Goal: Communication & Community: Answer question/provide support

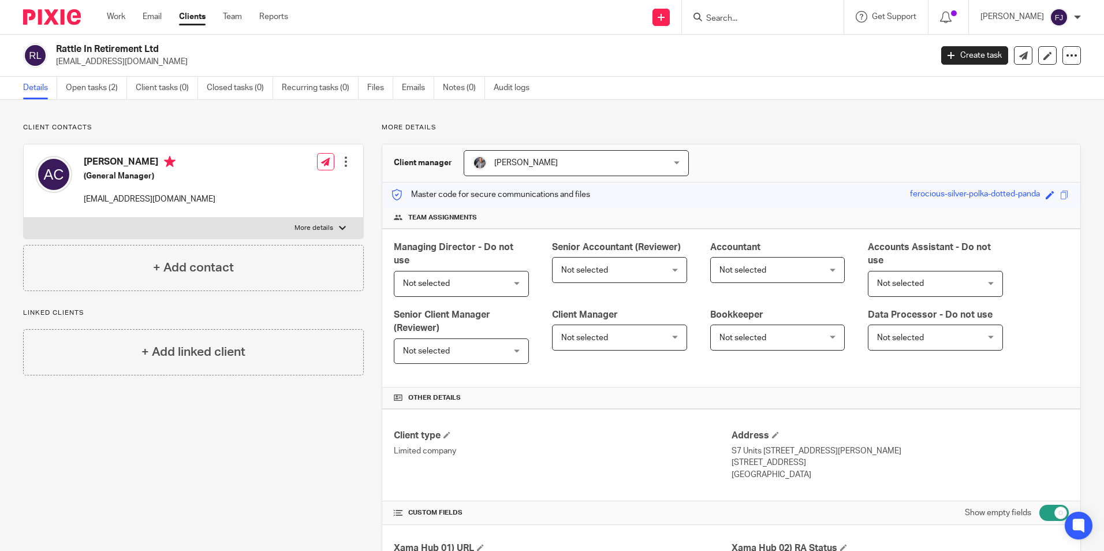
click at [736, 18] on input "Search" at bounding box center [757, 19] width 104 height 10
type input "bazil"
click button "submit" at bounding box center [0, 0] width 0 height 0
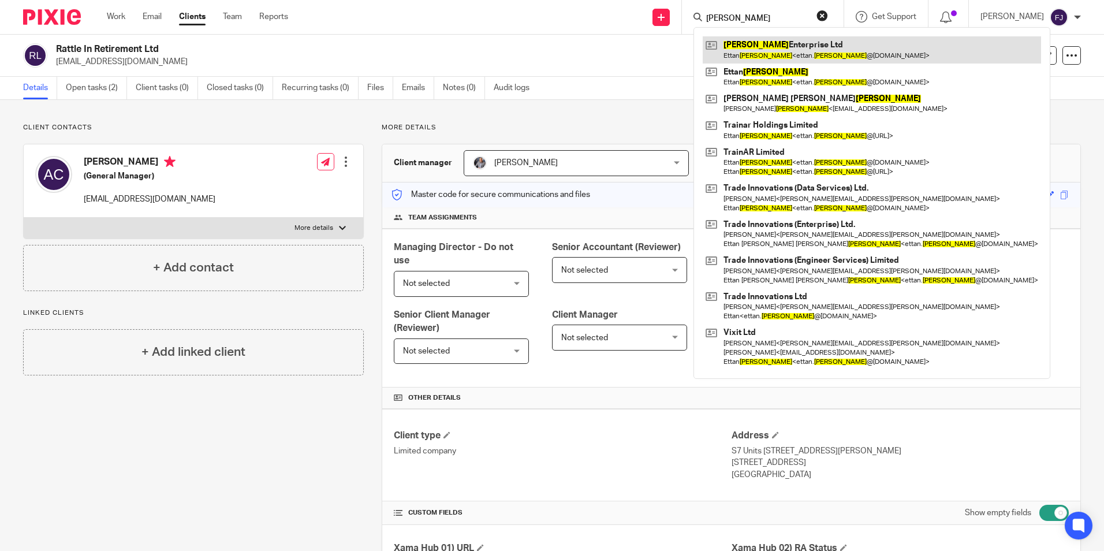
click at [762, 45] on link at bounding box center [872, 49] width 338 height 27
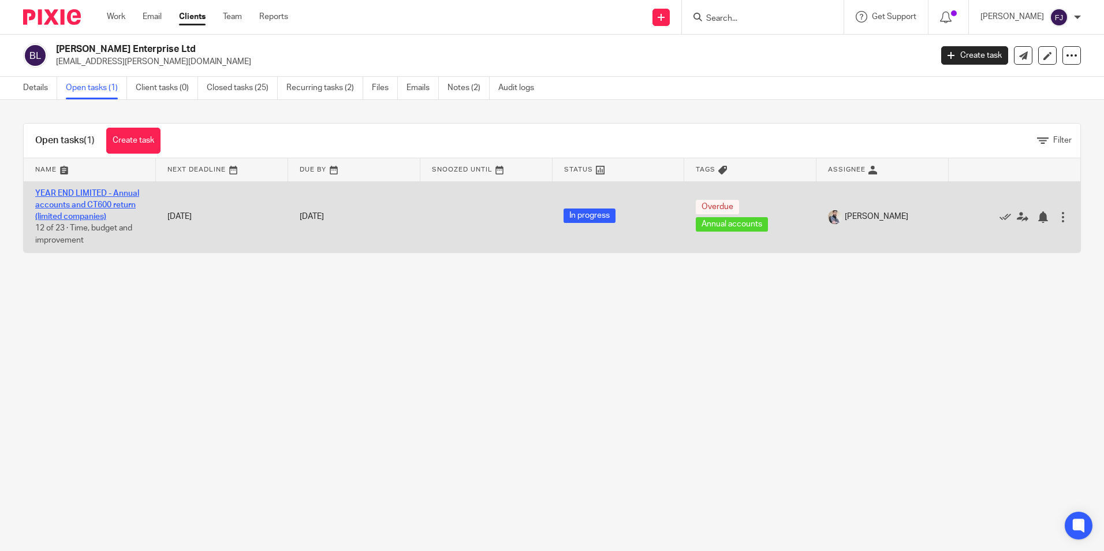
click at [61, 195] on link "YEAR END LIMITED - Annual accounts and CT600 return (limited companies)" at bounding box center [87, 205] width 104 height 32
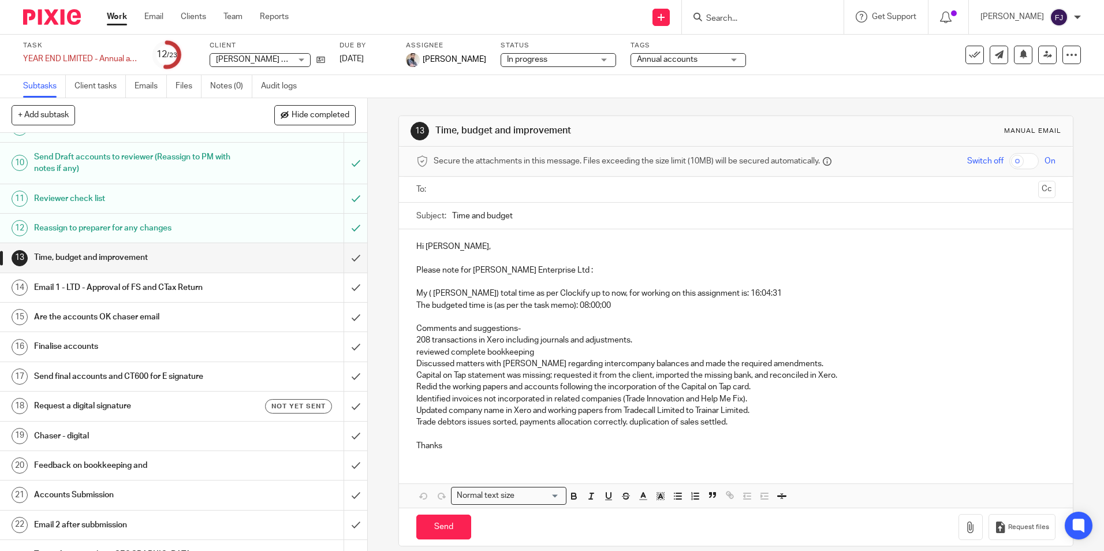
scroll to position [289, 0]
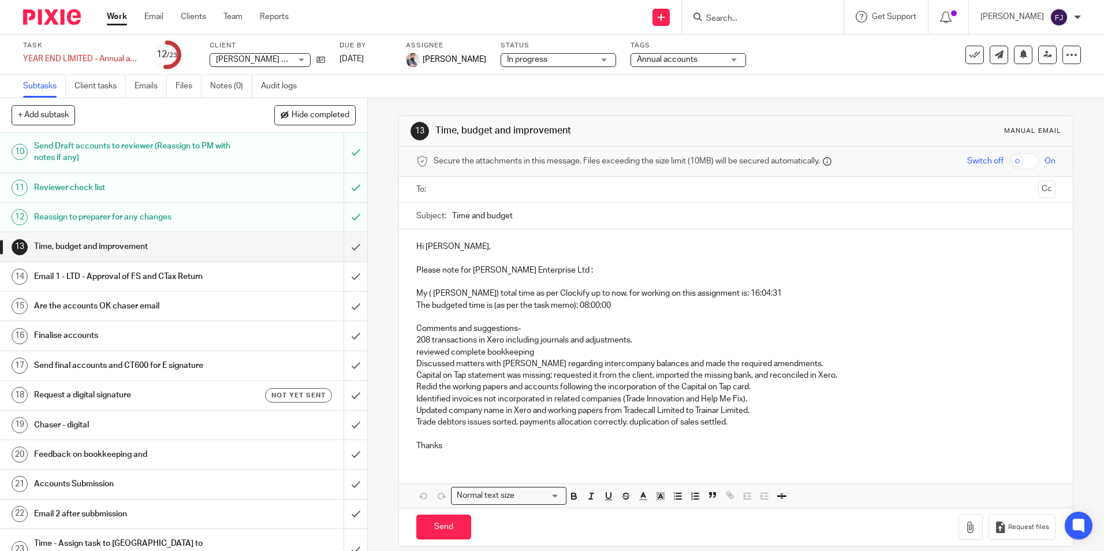
click at [115, 273] on h1 "Email 1 - LTD - Approval of FS and CTax Return" at bounding box center [133, 276] width 199 height 17
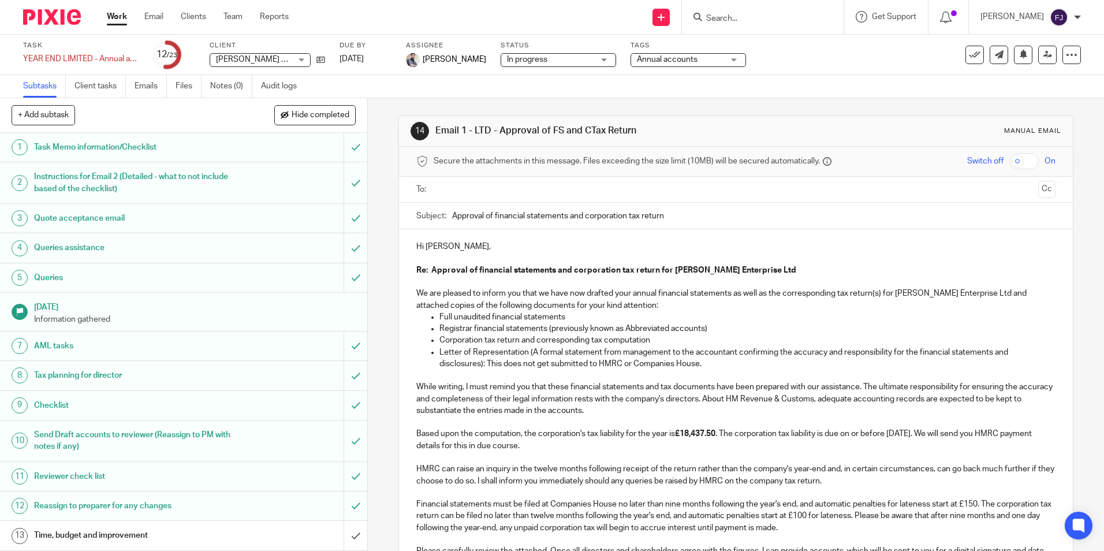
click at [692, 433] on strong "£18,437.50" at bounding box center [695, 434] width 40 height 8
click at [559, 449] on p "Based upon the computation, the corporation's tax liability for the year is £18…" at bounding box center [735, 440] width 639 height 24
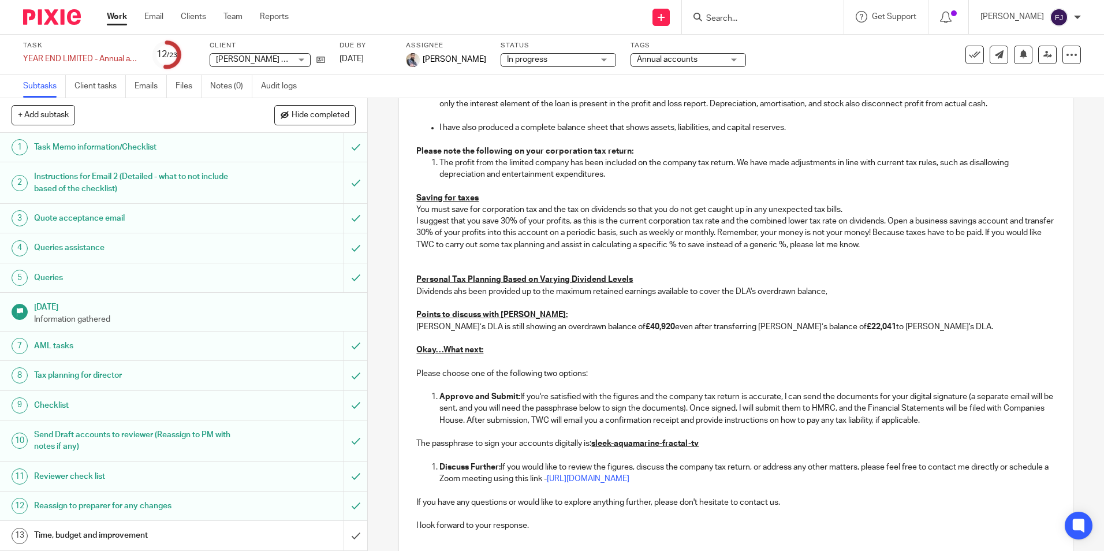
scroll to position [1019, 0]
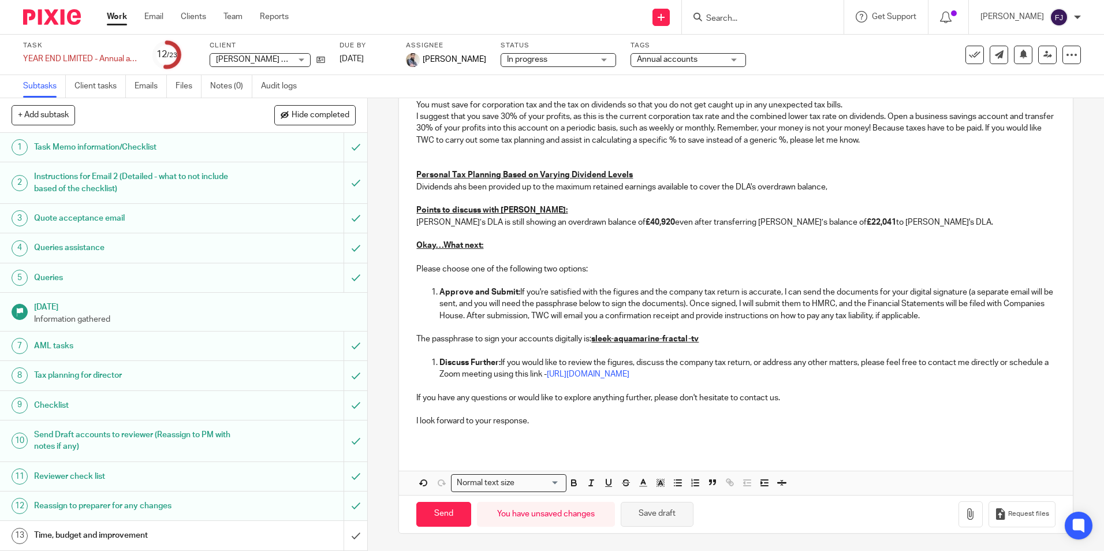
click at [669, 517] on button "Save draft" at bounding box center [657, 514] width 73 height 25
click at [662, 511] on button "Save draft" at bounding box center [657, 514] width 73 height 25
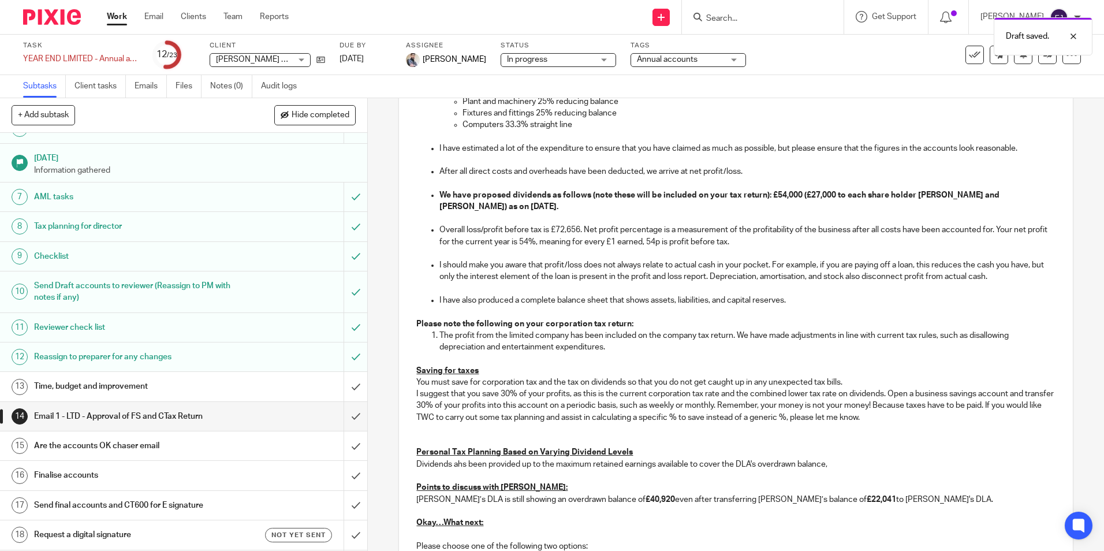
scroll to position [289, 0]
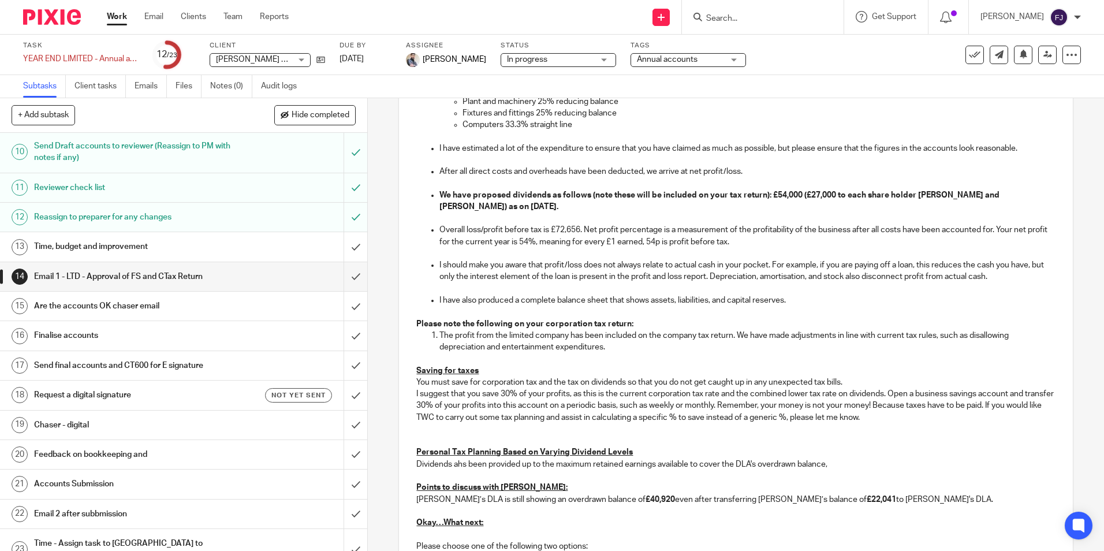
click at [72, 248] on h1 "Time, budget and improvement" at bounding box center [133, 246] width 199 height 17
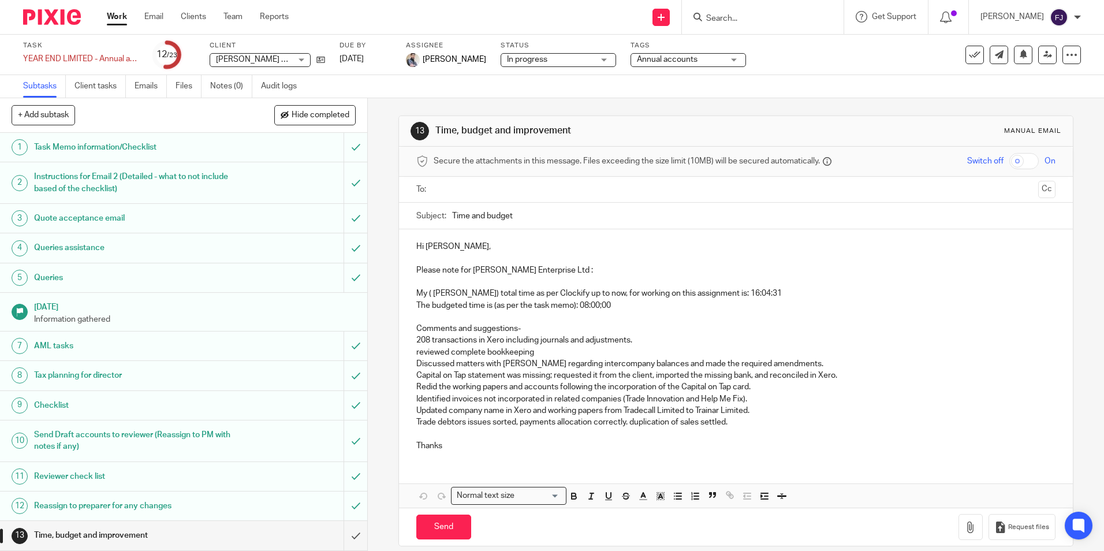
click at [738, 424] on p "Trade debtors issues sorted, payments allocation correctly. duplication of sale…" at bounding box center [735, 428] width 639 height 24
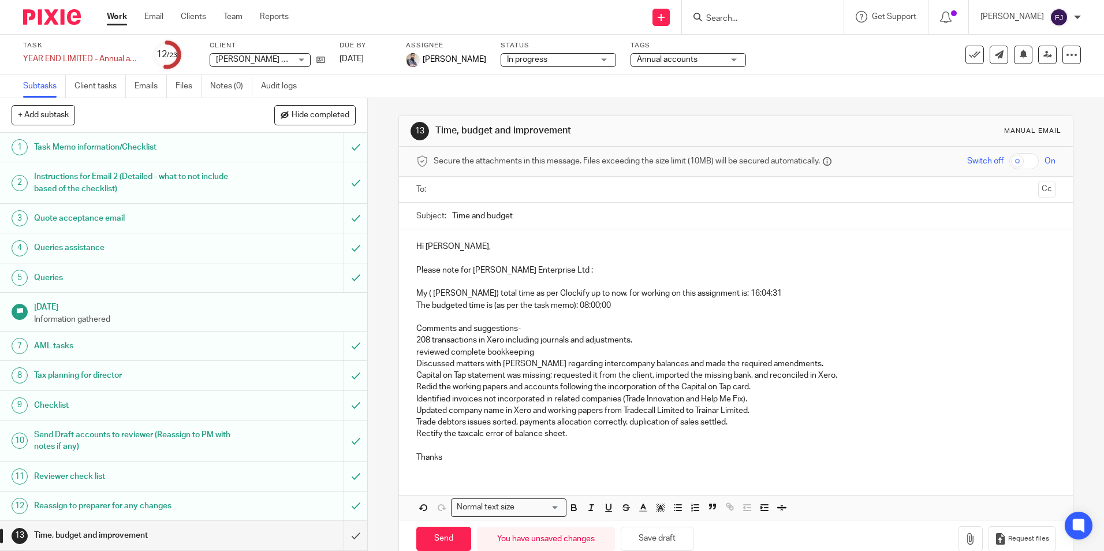
click at [449, 445] on p "Rectify the taxcalc error of balance sheet." at bounding box center [735, 440] width 639 height 24
click at [737, 424] on p "Trade debtors issues sorted, payments allocation correctly. duplication of sale…" at bounding box center [735, 422] width 639 height 12
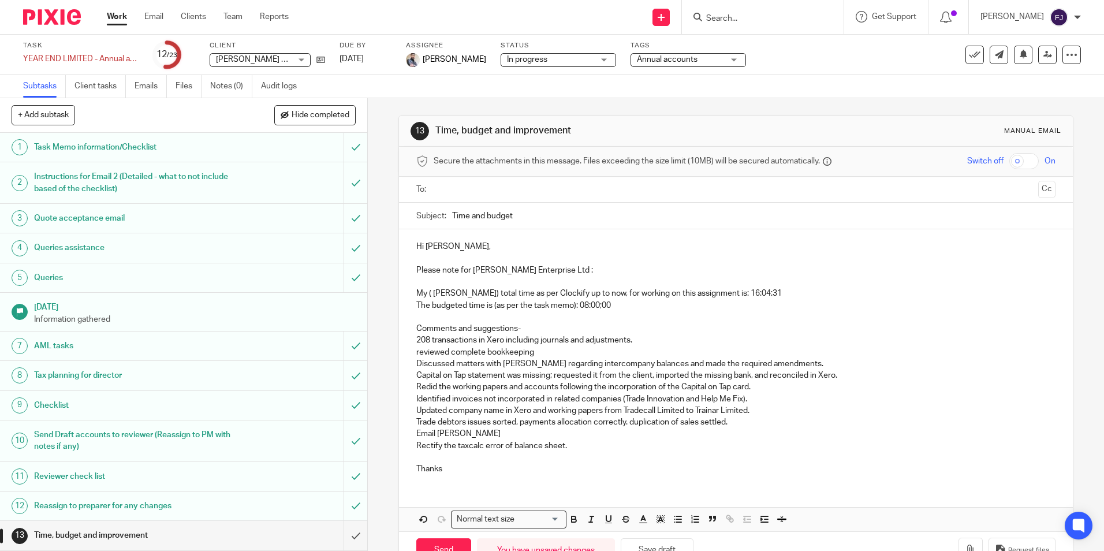
click at [445, 432] on p "Email [PERSON_NAME]" at bounding box center [735, 434] width 639 height 12
click at [468, 433] on p "Email [PERSON_NAME]" at bounding box center [735, 434] width 639 height 12
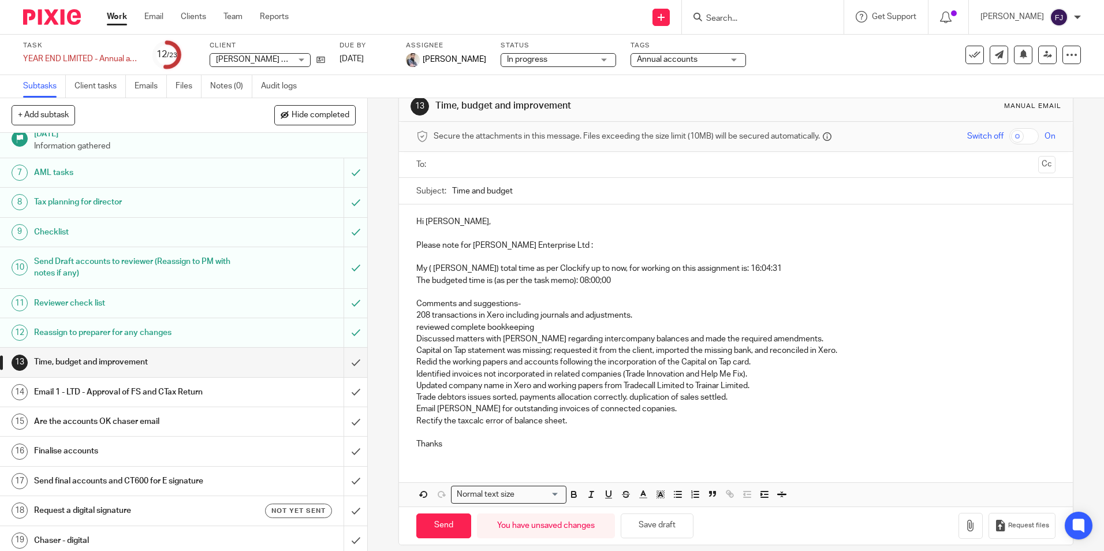
scroll to position [36, 0]
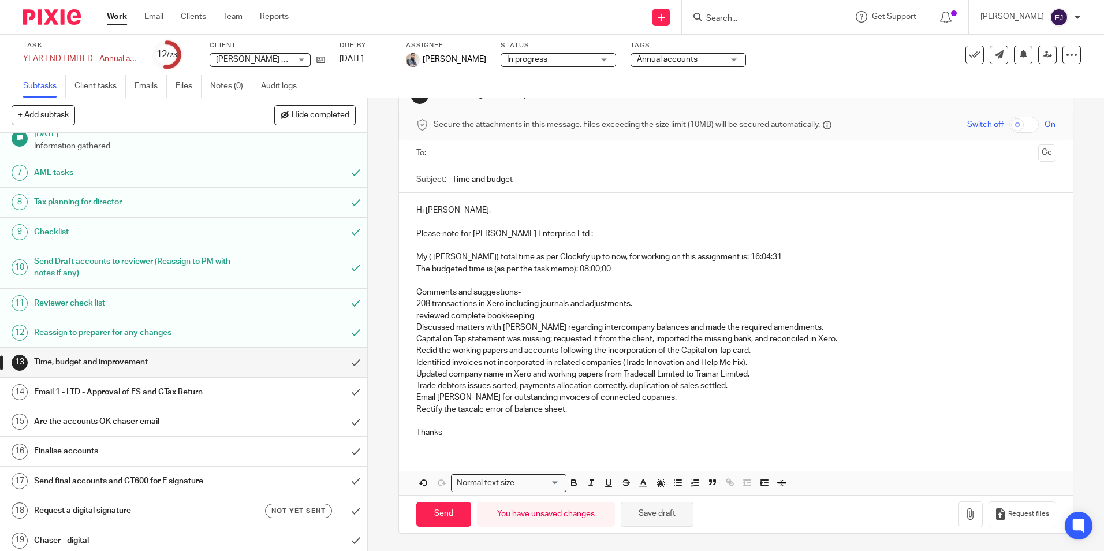
click at [656, 516] on button "Save draft" at bounding box center [657, 514] width 73 height 25
click at [652, 516] on button "Save draft" at bounding box center [657, 514] width 73 height 25
click at [551, 317] on p "reviewed complete bookkeeping" at bounding box center [735, 316] width 639 height 12
click at [568, 412] on p "Rectify the taxcalc error of balance sheet." at bounding box center [735, 416] width 639 height 24
click at [654, 516] on button "Save draft" at bounding box center [657, 514] width 73 height 25
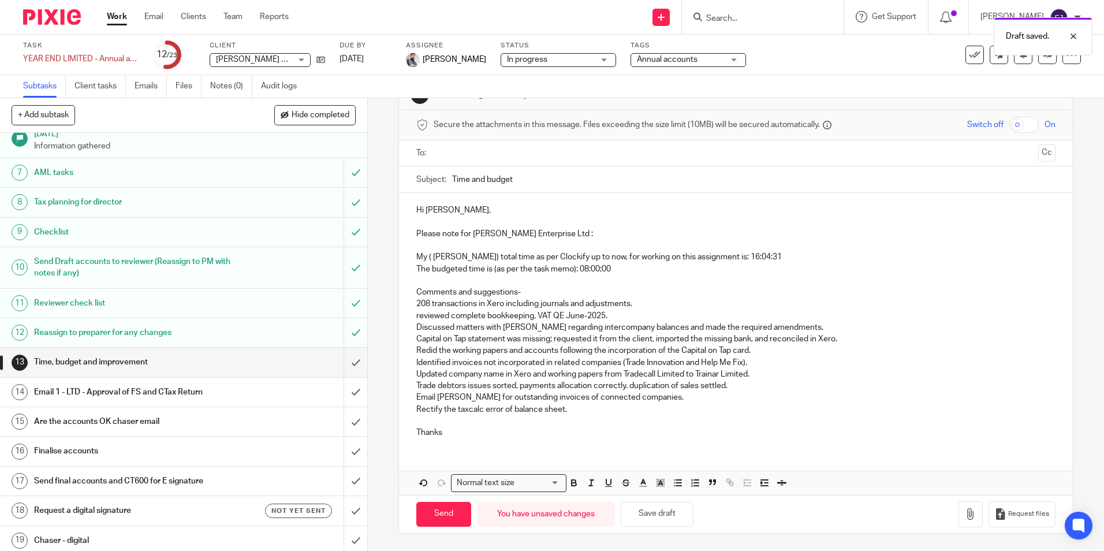
click at [95, 361] on h1 "Time, budget and improvement" at bounding box center [133, 361] width 199 height 17
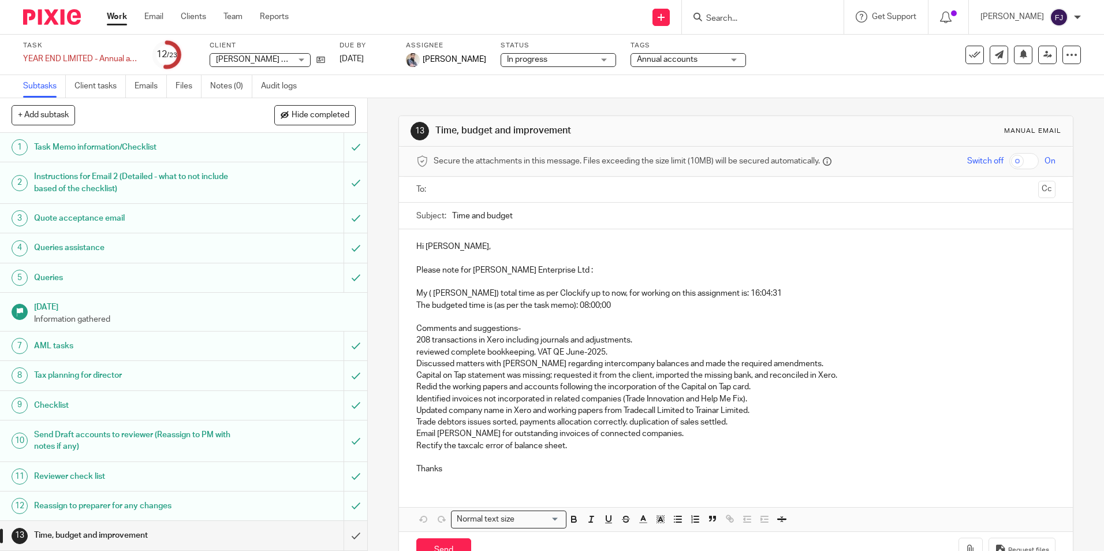
scroll to position [289, 0]
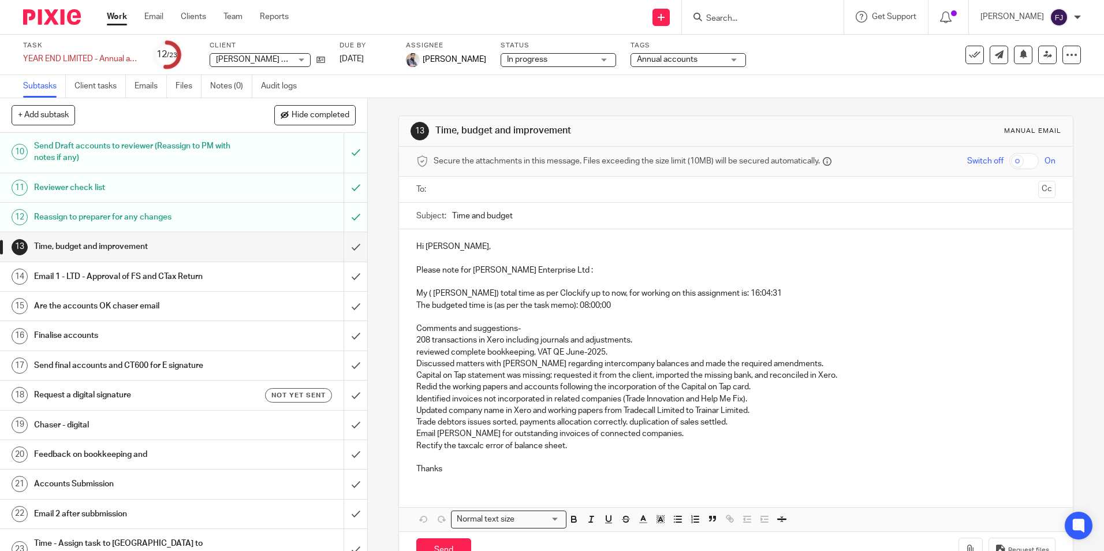
click at [89, 277] on h1 "Email 1 - LTD - Approval of FS and CTax Return" at bounding box center [133, 276] width 199 height 17
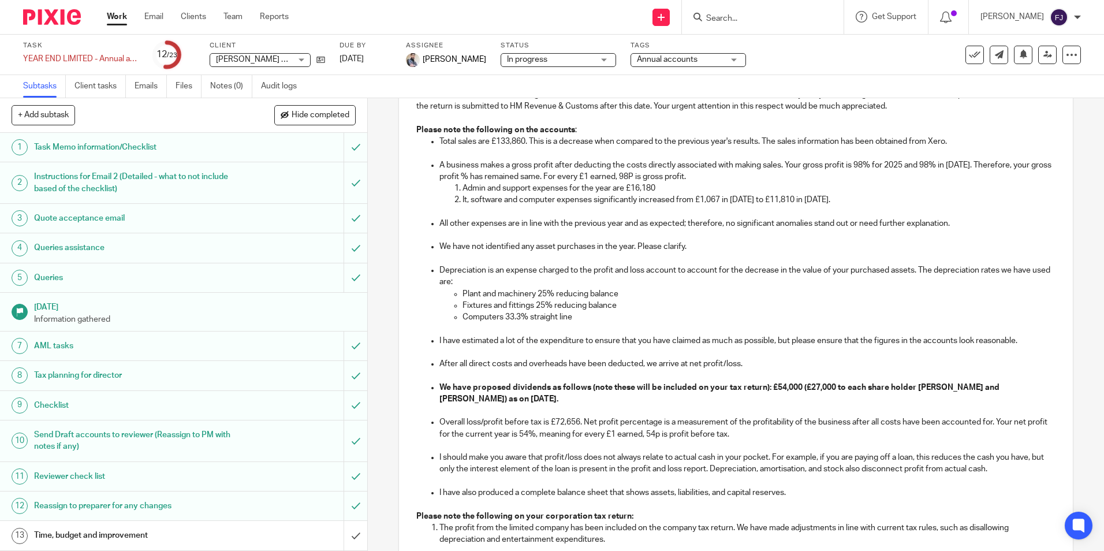
scroll to position [520, 0]
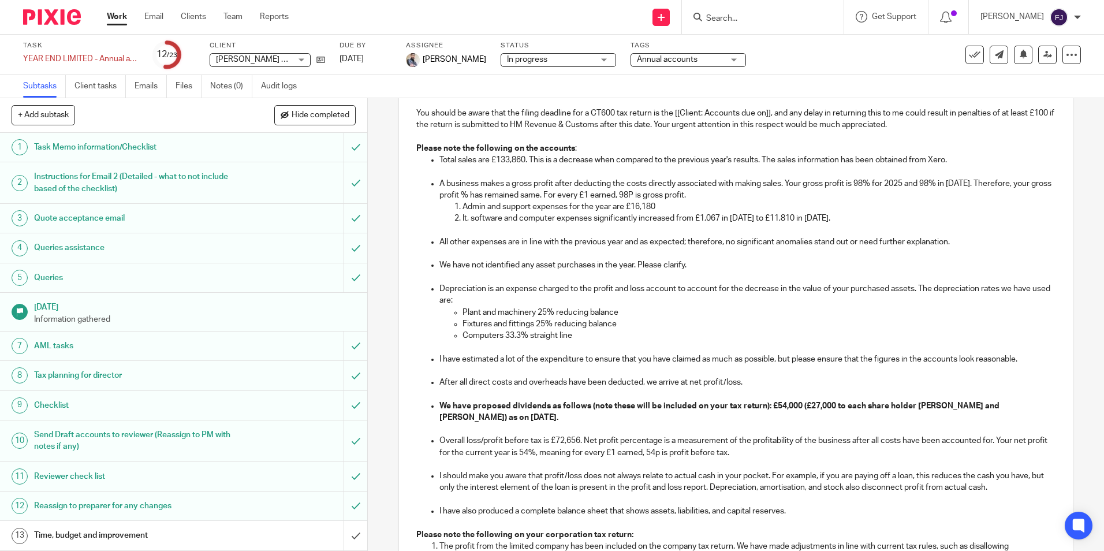
click at [833, 224] on p "It, software and computer expenses significantly increased from £1,067 in [DATE…" at bounding box center [758, 218] width 592 height 12
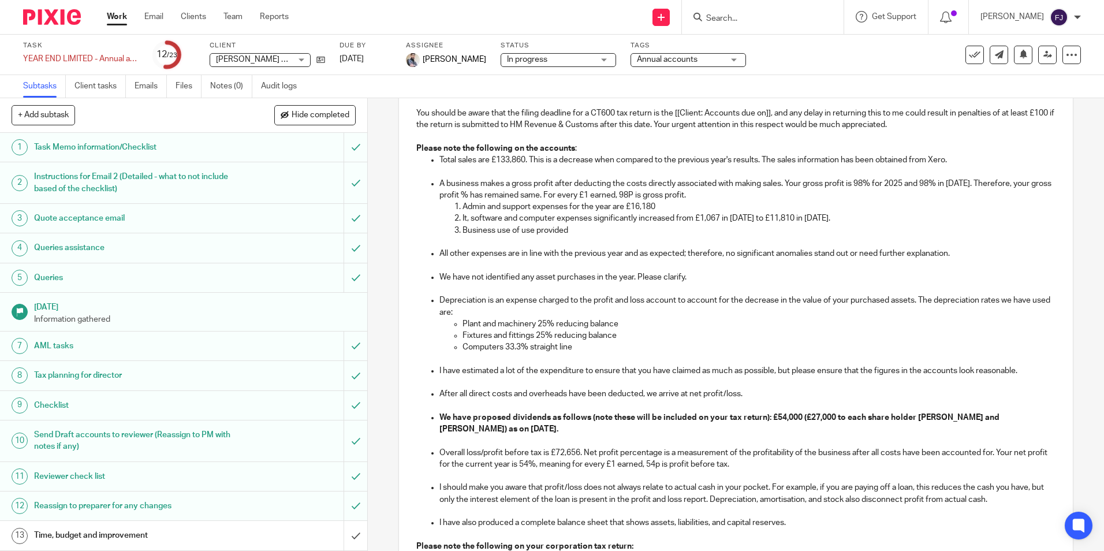
click at [739, 20] on input "Search" at bounding box center [757, 19] width 104 height 10
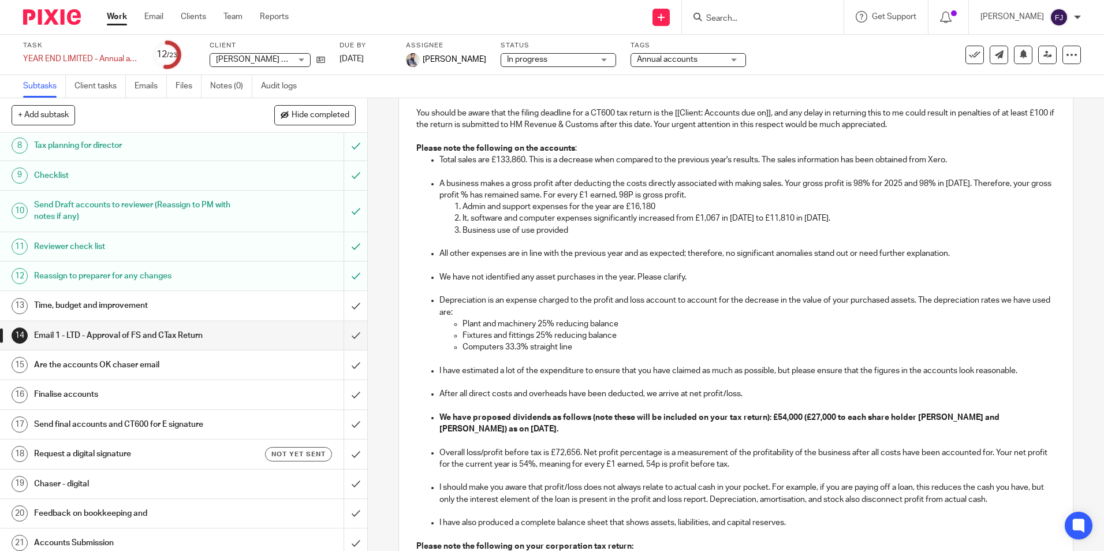
scroll to position [231, 0]
click at [74, 308] on h1 "Time, budget and improvement" at bounding box center [133, 304] width 199 height 17
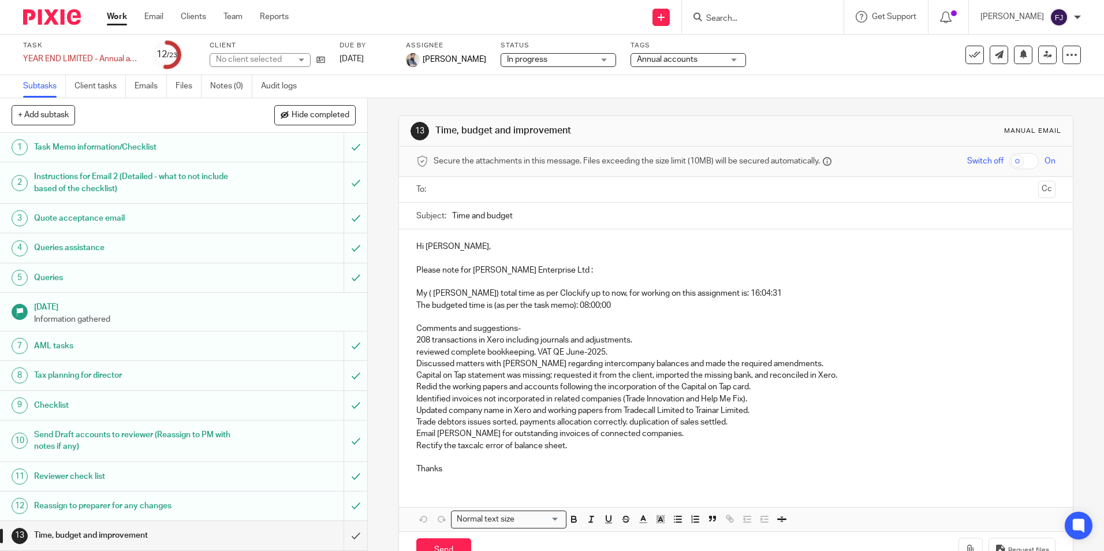
scroll to position [173, 0]
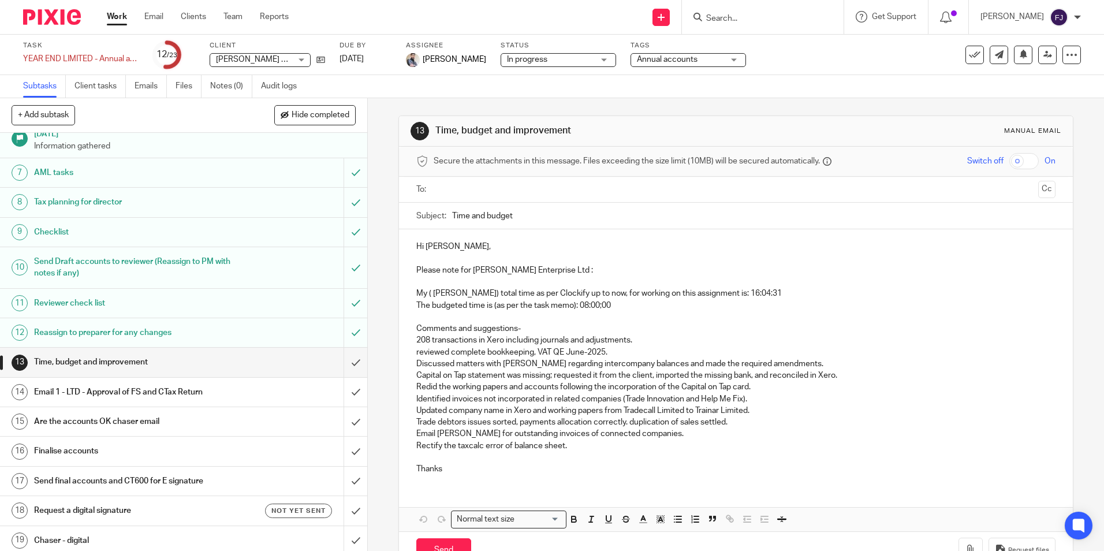
click at [89, 390] on h1 "Email 1 - LTD - Approval of FS and CTax Return" at bounding box center [133, 391] width 199 height 17
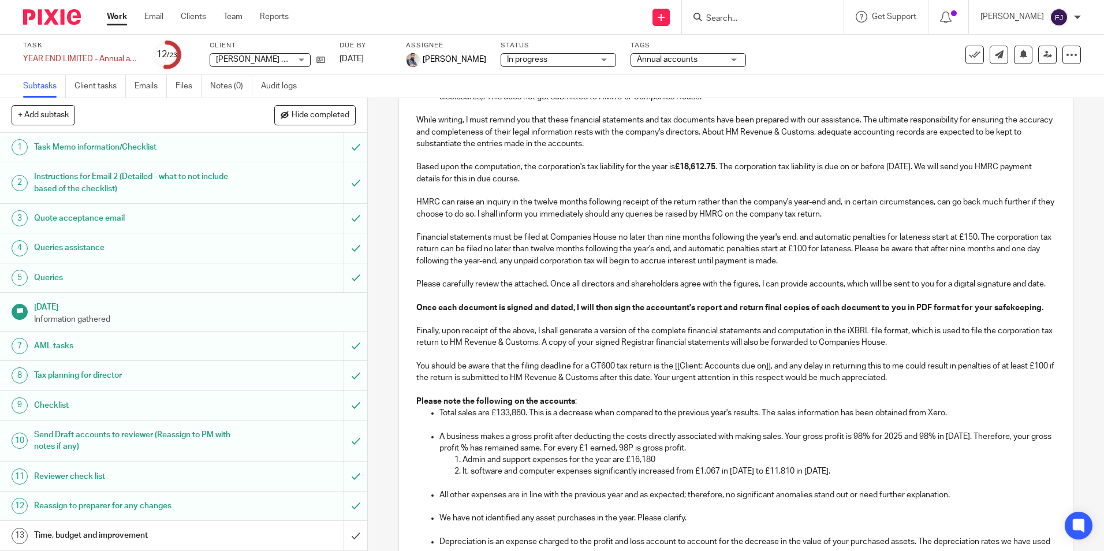
scroll to position [346, 0]
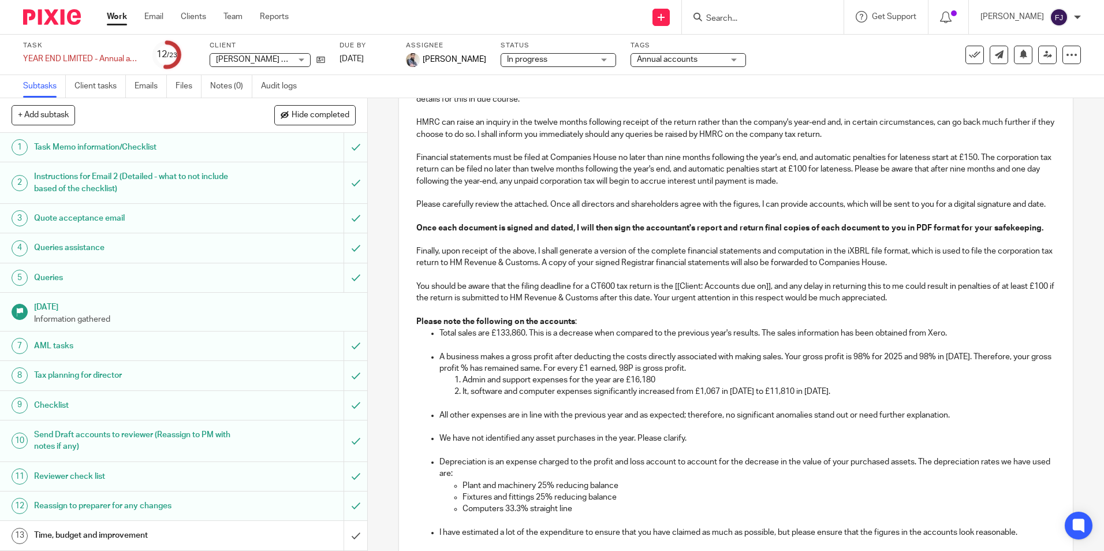
click at [824, 397] on p "It, software and computer expenses significantly increased from £1,067 in [DATE…" at bounding box center [758, 392] width 592 height 12
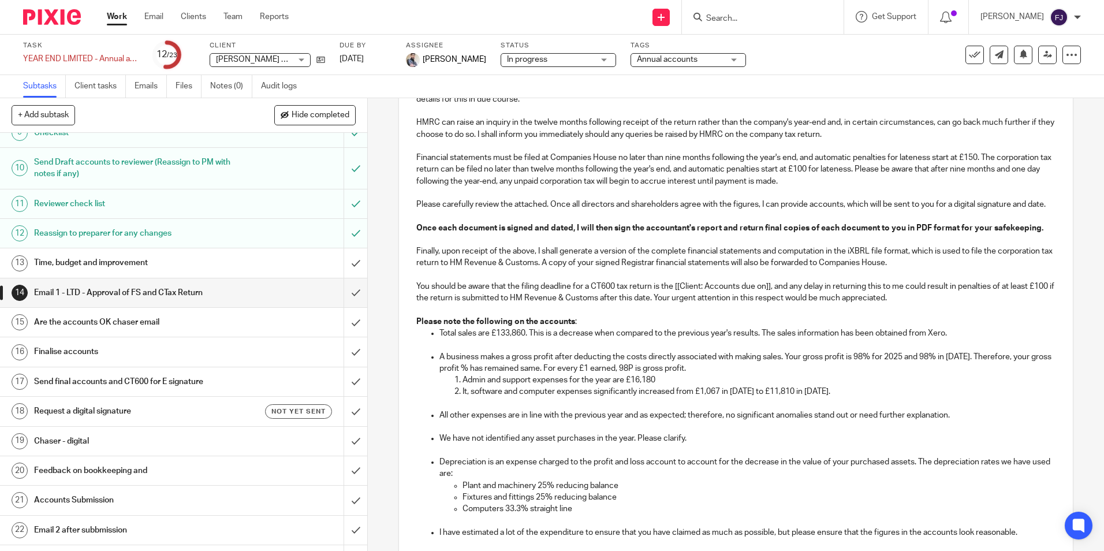
scroll to position [289, 0]
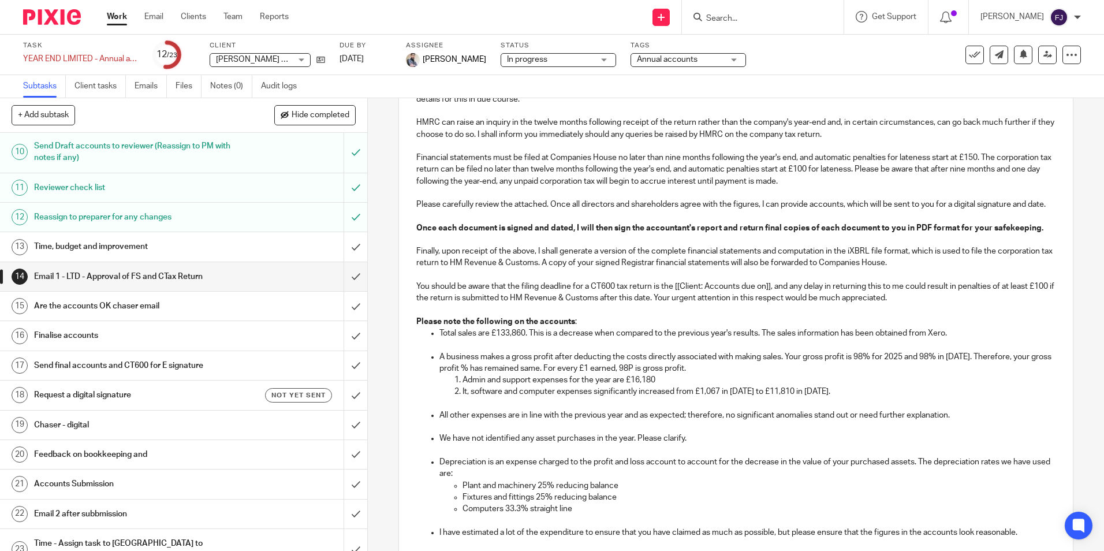
click at [77, 278] on h1 "Email 1 - LTD - Approval of FS and CTax Return" at bounding box center [133, 276] width 199 height 17
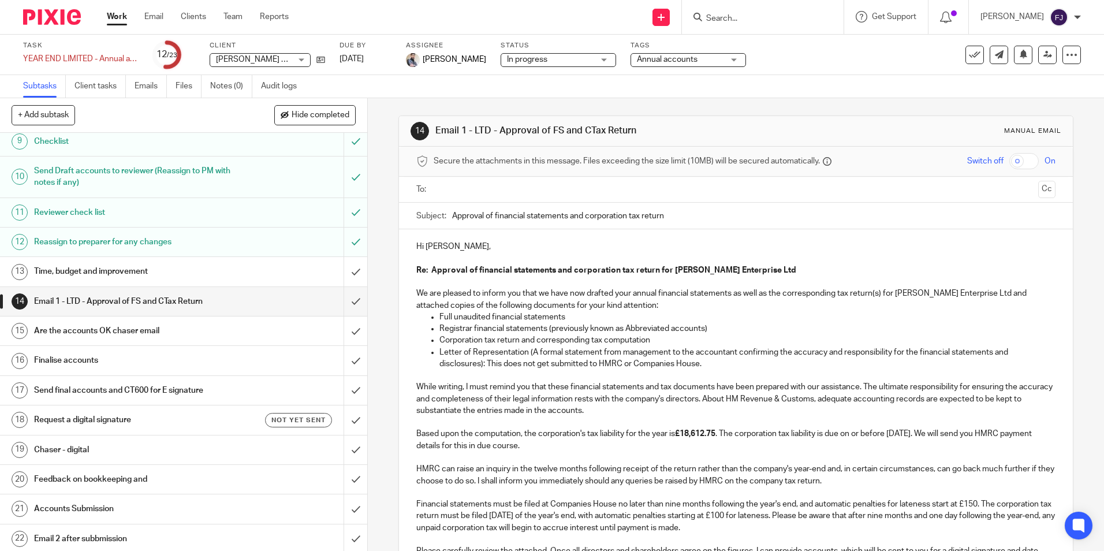
scroll to position [296, 0]
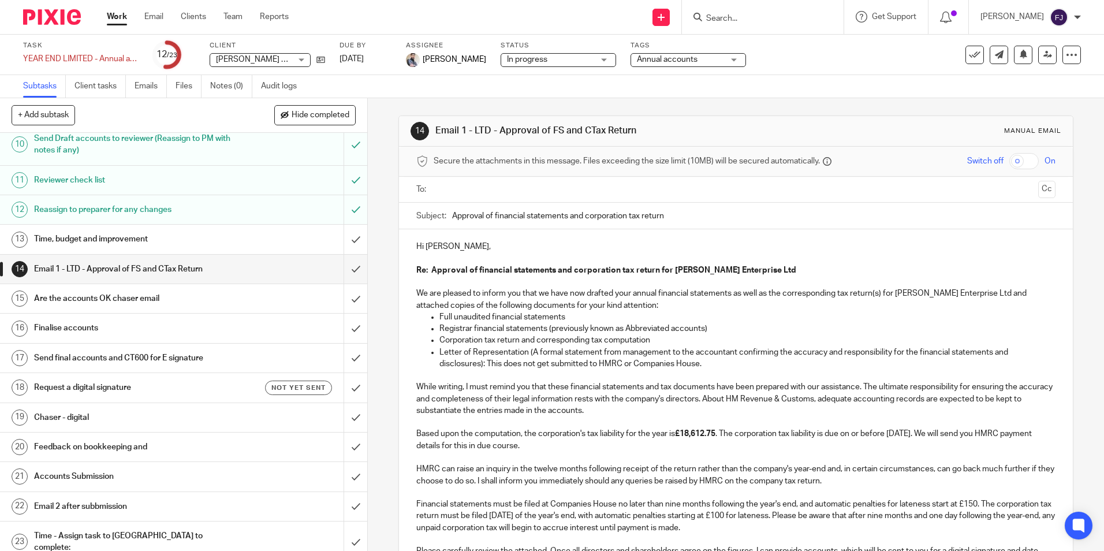
click at [115, 264] on h1 "Email 1 - LTD - Approval of FS and CTax Return" at bounding box center [133, 268] width 199 height 17
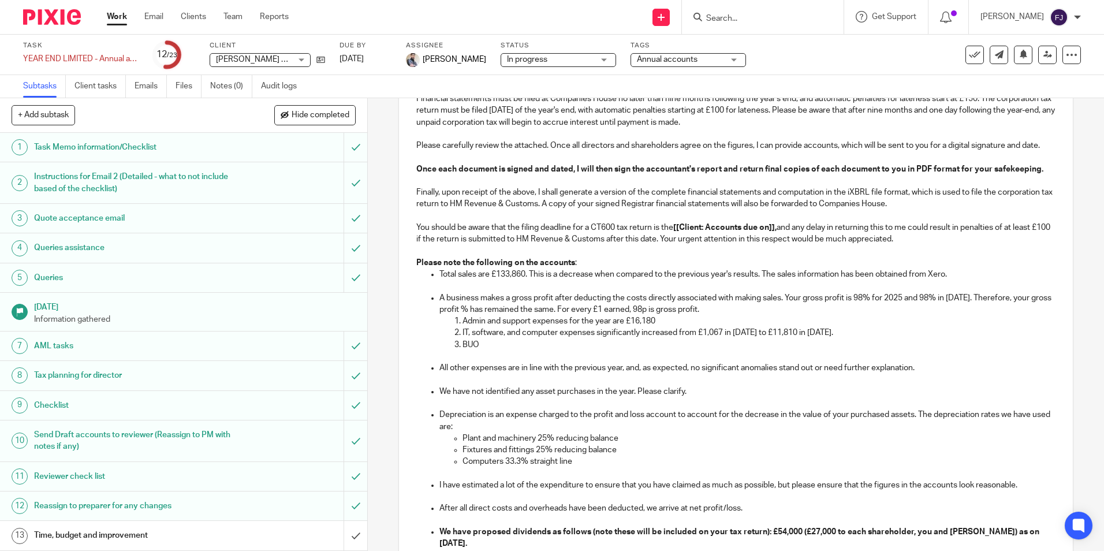
scroll to position [404, 0]
click at [489, 352] on p "BUO" at bounding box center [758, 346] width 592 height 12
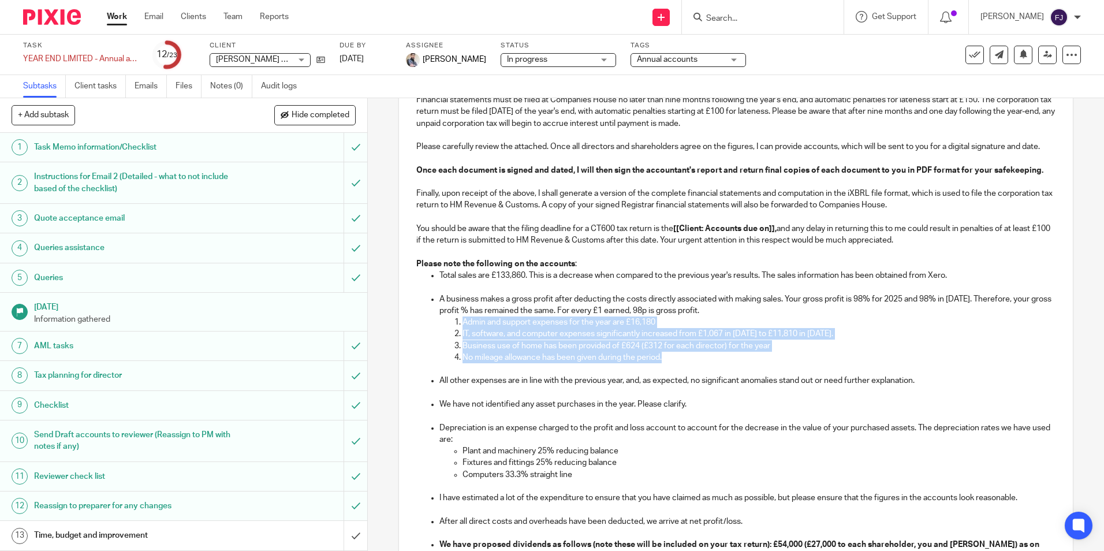
copy ol "Admin and support expenses for the year are £16,180 IT, software, and computer …"
drag, startPoint x: 691, startPoint y: 372, endPoint x: 665, endPoint y: 379, distance: 26.9
click at [691, 363] on p "No mileage allowance has been given during the period." at bounding box center [758, 358] width 592 height 12
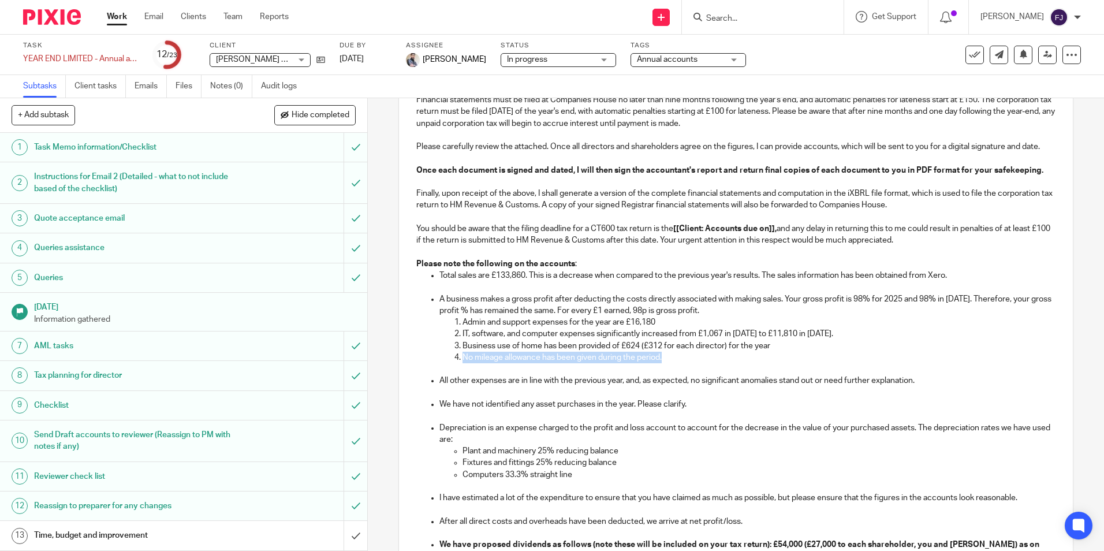
drag, startPoint x: 670, startPoint y: 369, endPoint x: 461, endPoint y: 371, distance: 209.6
click at [462, 363] on p "No mileage allowance has been given during the period." at bounding box center [758, 358] width 592 height 12
drag, startPoint x: 775, startPoint y: 357, endPoint x: 454, endPoint y: 356, distance: 320.4
click at [462, 352] on li "Business use of home has been provided of £624 (£312 for each director) for the…" at bounding box center [758, 346] width 592 height 12
click at [467, 352] on p "A business use of home allowance has been included at £624 (£312 per director) …" at bounding box center [758, 346] width 592 height 12
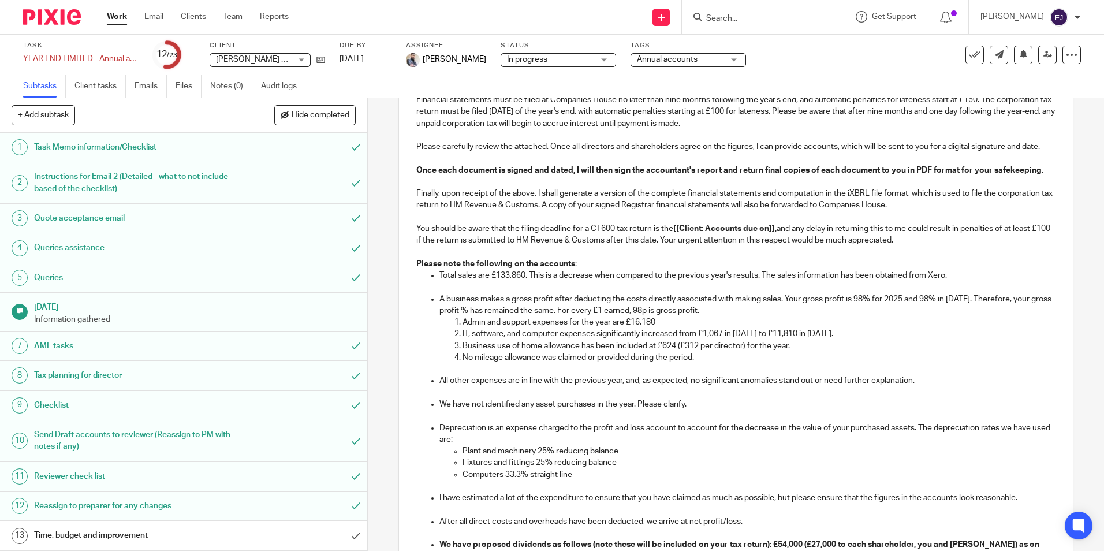
click at [831, 339] on p "IT, software, and computer expenses significantly increased from £1,067 in [DAT…" at bounding box center [758, 334] width 592 height 12
drag, startPoint x: 846, startPoint y: 345, endPoint x: 465, endPoint y: 341, distance: 381.1
click at [462, 339] on li "IT, software, and computer expenses significantly increased from £1,067 in [DAT…" at bounding box center [758, 334] width 592 height 12
drag, startPoint x: 685, startPoint y: 333, endPoint x: 461, endPoint y: 334, distance: 224.0
click at [462, 328] on p "Admin and support expenses for the year are £16,180" at bounding box center [758, 322] width 592 height 12
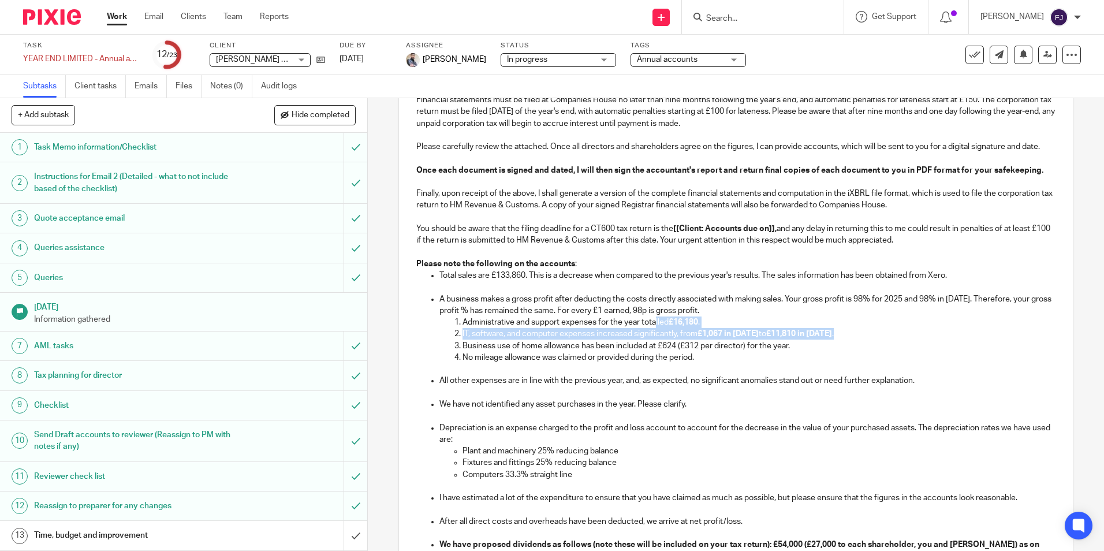
drag, startPoint x: 844, startPoint y: 339, endPoint x: 652, endPoint y: 332, distance: 191.8
click at [652, 332] on ol "Administrative and support expenses for the year totalled £16,180 . IT, softwar…" at bounding box center [746, 345] width 615 height 58
click at [708, 339] on p "IT, software, and computer expenses increased significantly, from £1,067 in 202…" at bounding box center [758, 334] width 592 height 12
click at [651, 328] on p "Administrative and support expenses for the year totalled £16,180." at bounding box center [758, 322] width 592 height 12
click at [709, 363] on p "No mileage allowance was claimed or provided during the period." at bounding box center [758, 358] width 592 height 12
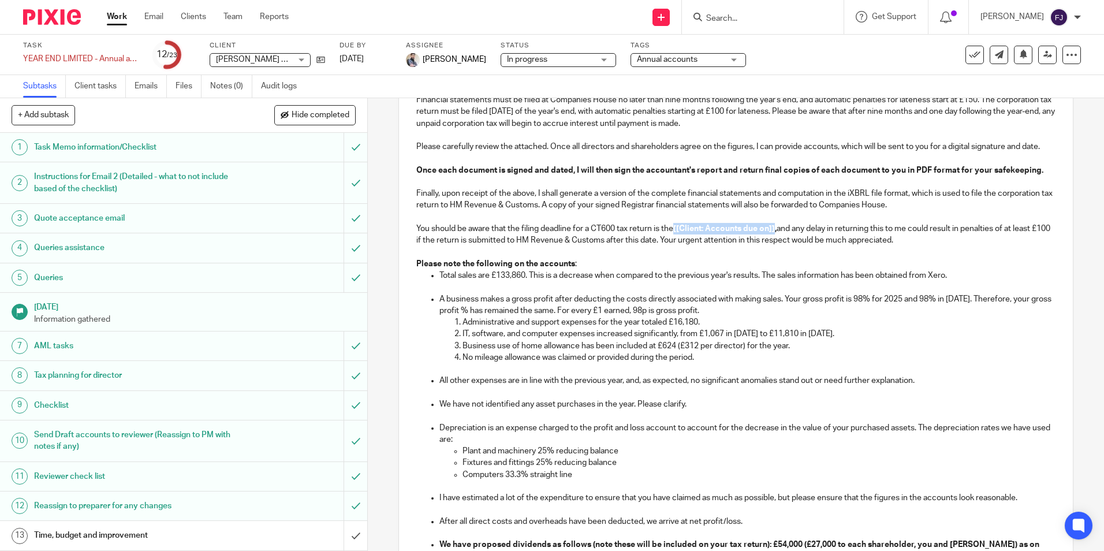
drag, startPoint x: 674, startPoint y: 240, endPoint x: 774, endPoint y: 243, distance: 99.9
click at [774, 233] on strong "[[Client: Accounts due on]]," at bounding box center [724, 229] width 103 height 8
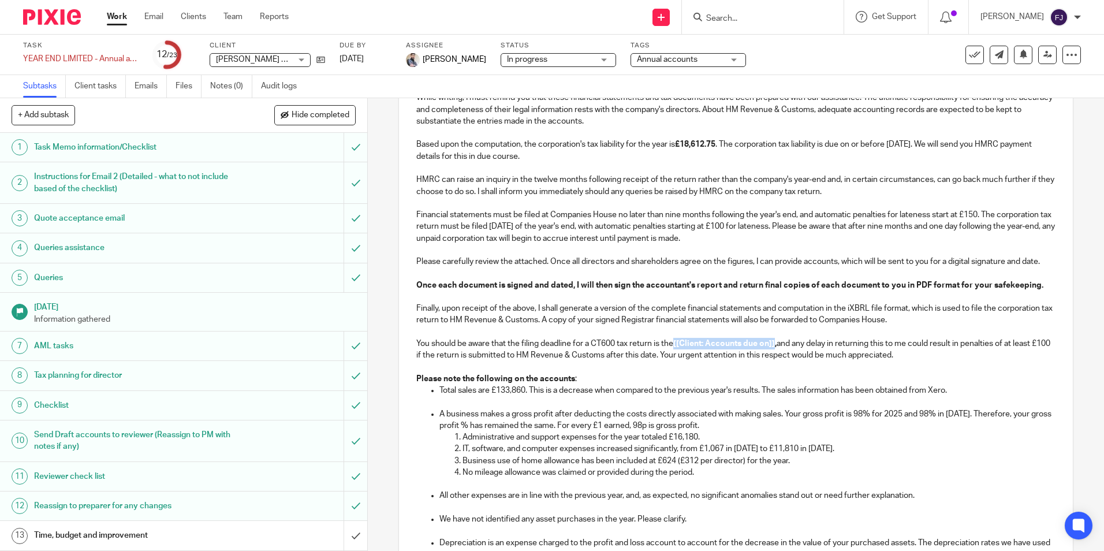
scroll to position [289, 0]
click at [887, 362] on p "You should be aware that the filing deadline for a CT600 tax return is the 31 M…" at bounding box center [735, 350] width 639 height 24
drag, startPoint x: 729, startPoint y: 355, endPoint x: 409, endPoint y: 351, distance: 319.9
copy p "You should be aware that the filing deadline for a CT600 tax return is the 31 M…"
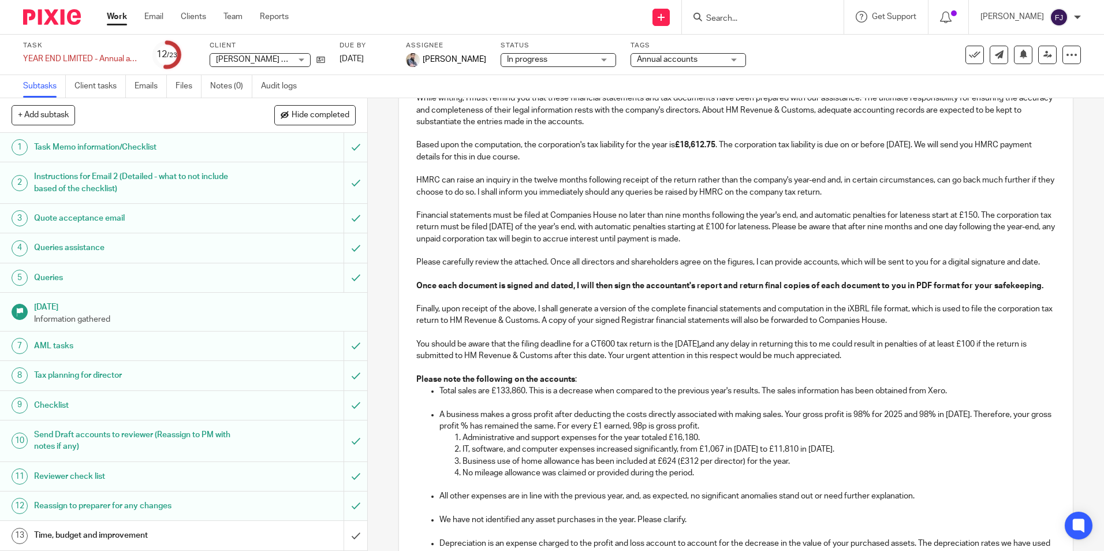
click at [665, 353] on p "You should be aware that the filing deadline for a CT600 tax return is the 31 M…" at bounding box center [735, 350] width 639 height 24
click at [671, 356] on p "You should be aware that the filing deadline for a CT600 tax return is the 31 M…" at bounding box center [735, 350] width 639 height 24
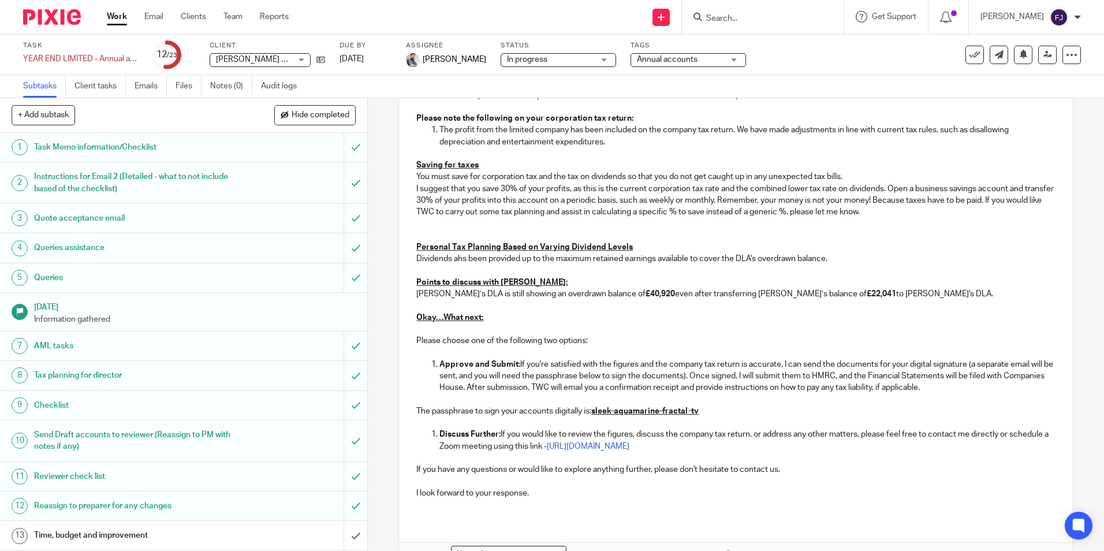
scroll to position [1043, 0]
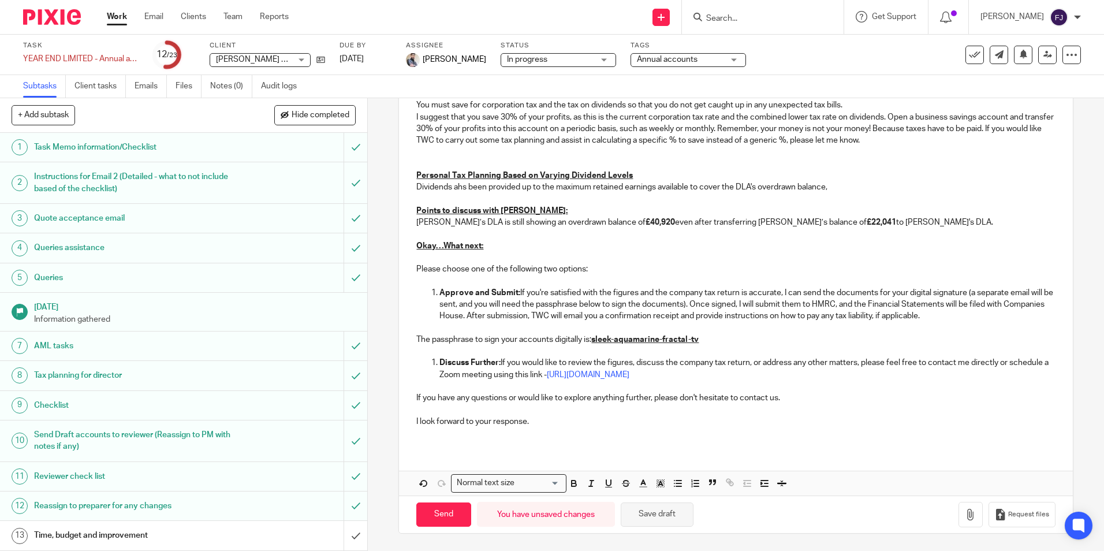
click at [662, 513] on button "Save draft" at bounding box center [657, 514] width 73 height 25
click at [656, 514] on button "Save draft" at bounding box center [657, 514] width 73 height 25
click at [641, 513] on button "Save draft" at bounding box center [657, 514] width 73 height 25
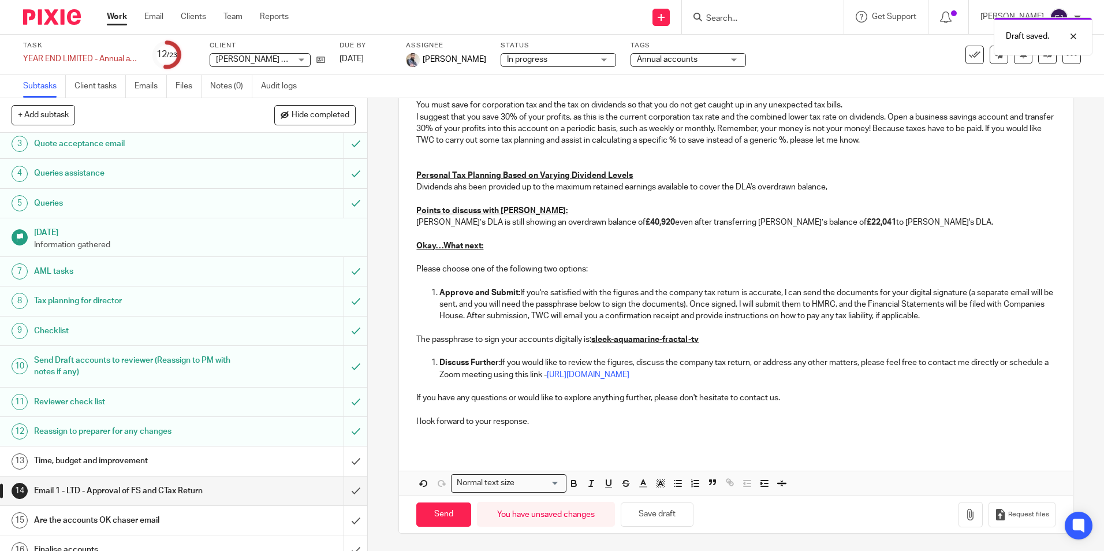
scroll to position [173, 0]
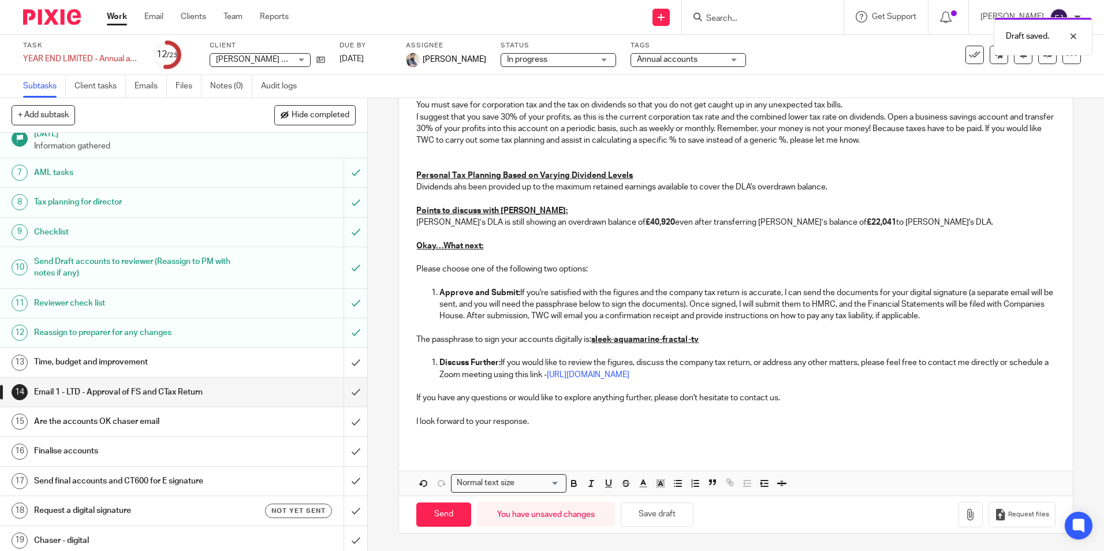
click at [115, 362] on h1 "Time, budget and improvement" at bounding box center [133, 361] width 199 height 17
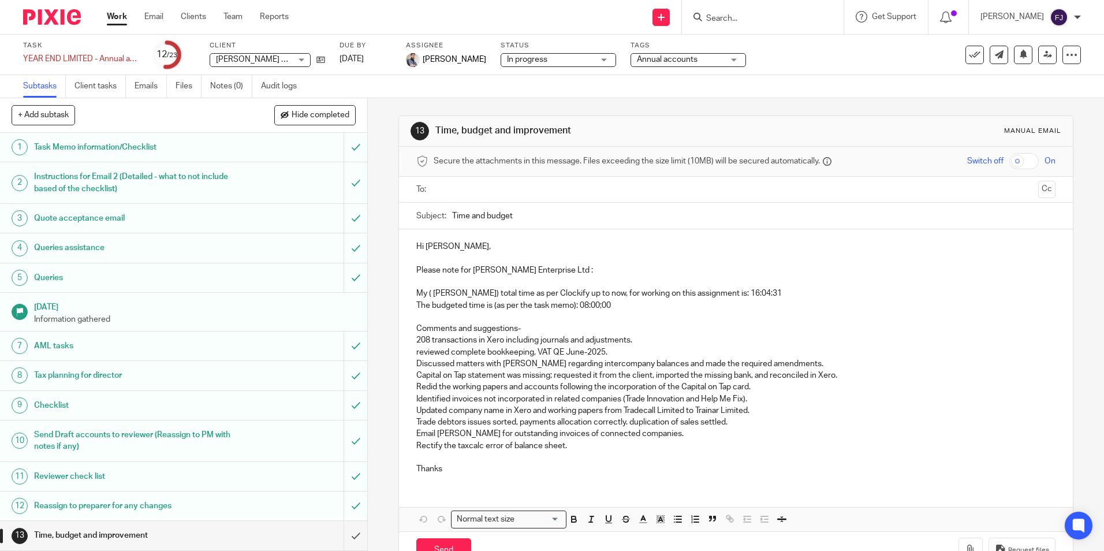
click at [749, 292] on p "My ( [PERSON_NAME]) total time as per Clockify up to now, for working on this a…" at bounding box center [735, 294] width 639 height 12
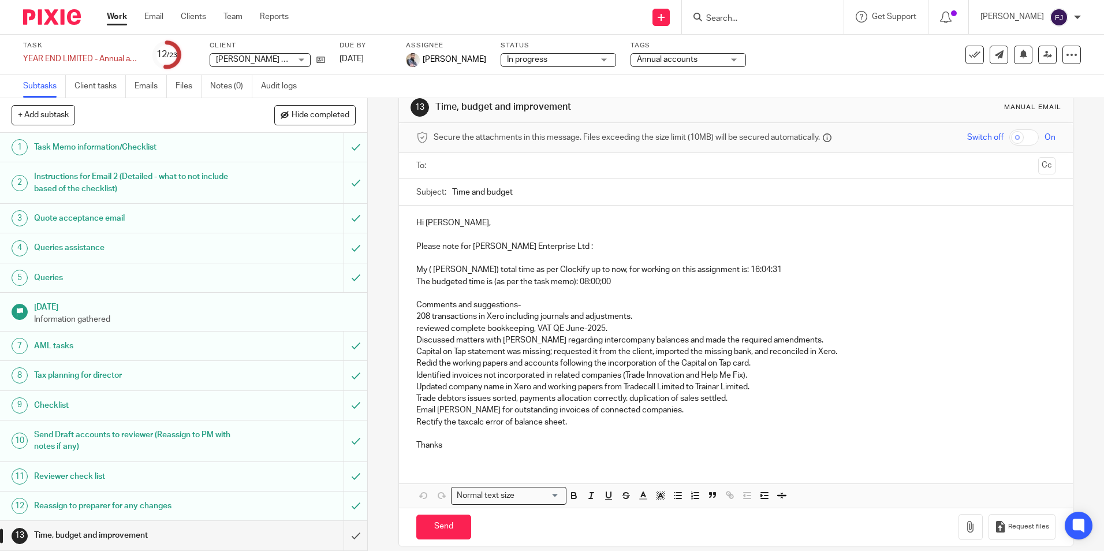
scroll to position [36, 0]
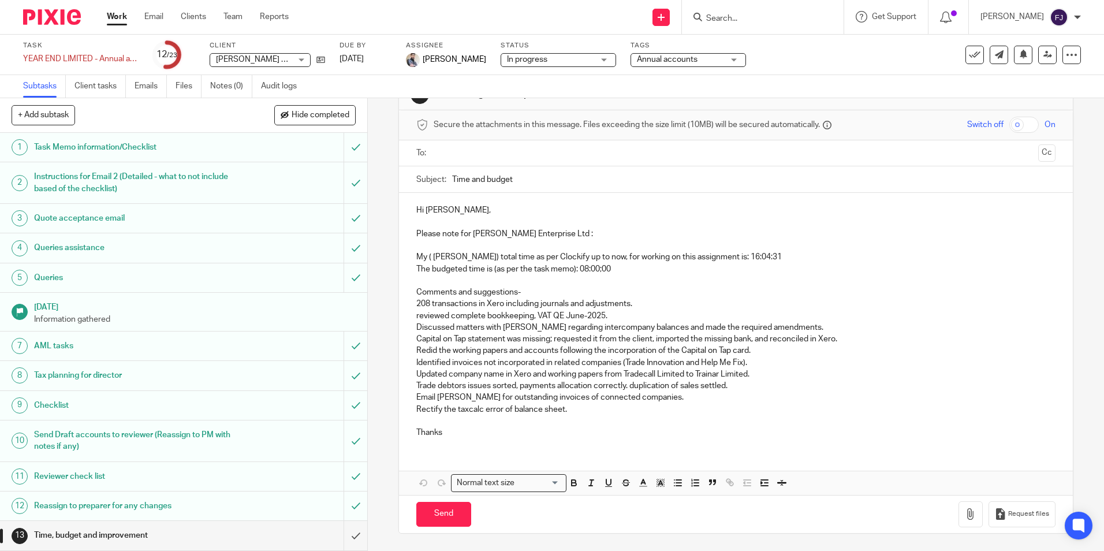
click at [454, 431] on p "Thanks" at bounding box center [735, 433] width 639 height 12
click at [648, 518] on button "Save draft" at bounding box center [657, 514] width 73 height 25
click at [736, 384] on p "Trade debtors issues sorted, payments allocation correctly. duplication of sale…" at bounding box center [735, 386] width 639 height 12
click at [587, 389] on p "Trade debtors issues sorted, payments allocation correctly. duplication of sale…" at bounding box center [735, 386] width 639 height 12
click at [625, 386] on p "Trade debtors issues sorted, payments allocation correctly. duplication of sale…" at bounding box center [735, 386] width 639 height 12
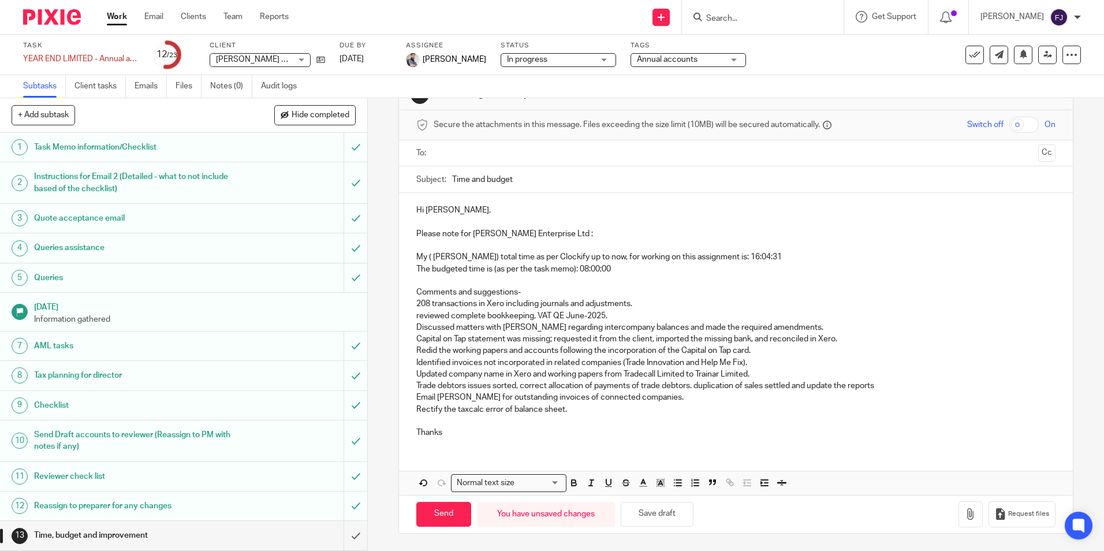
click at [644, 398] on p "Email Cheryl for outstanding invoices of connected companies." at bounding box center [735, 397] width 639 height 12
click at [652, 513] on button "Save draft" at bounding box center [657, 514] width 73 height 25
